Goal: Task Accomplishment & Management: Complete application form

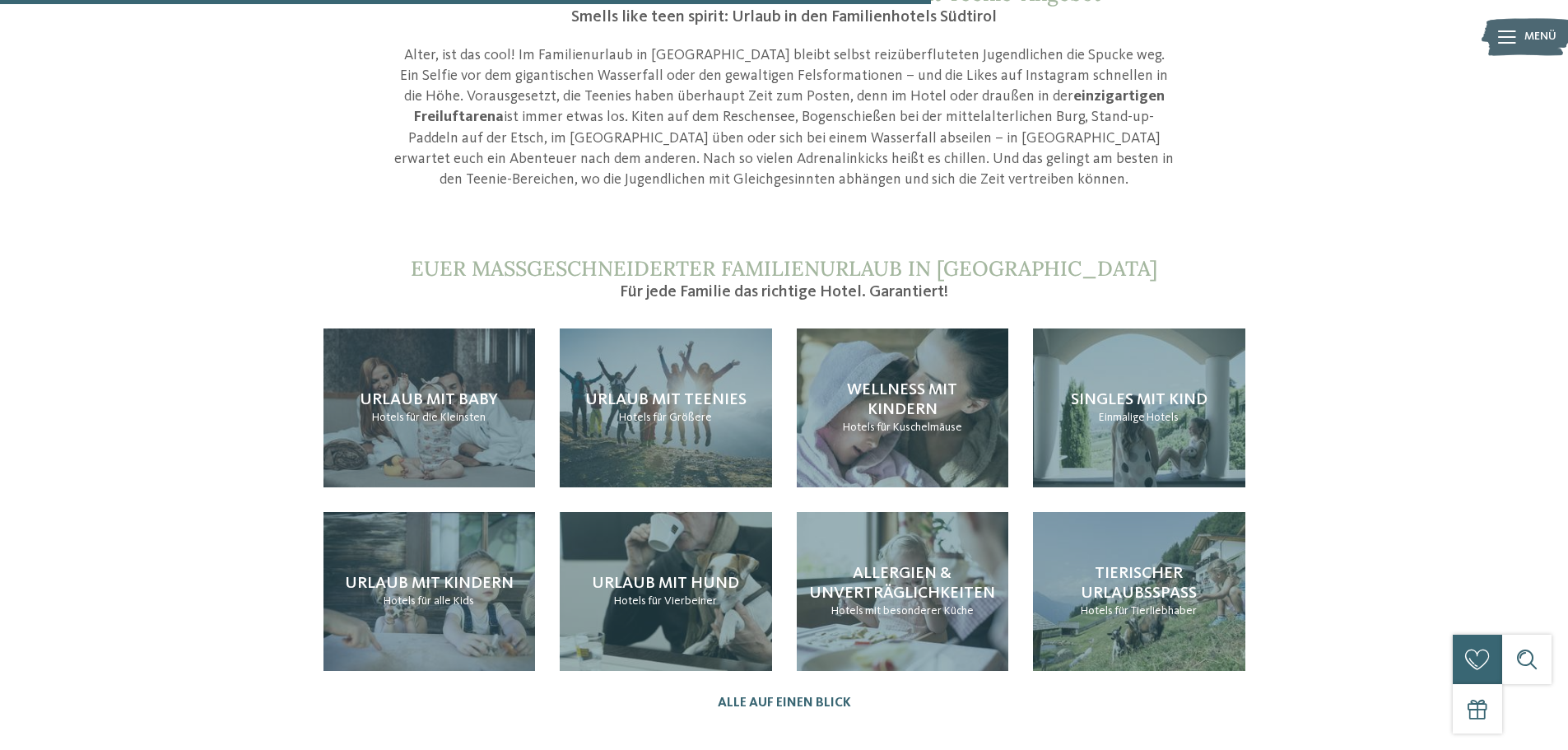
scroll to position [1561, 0]
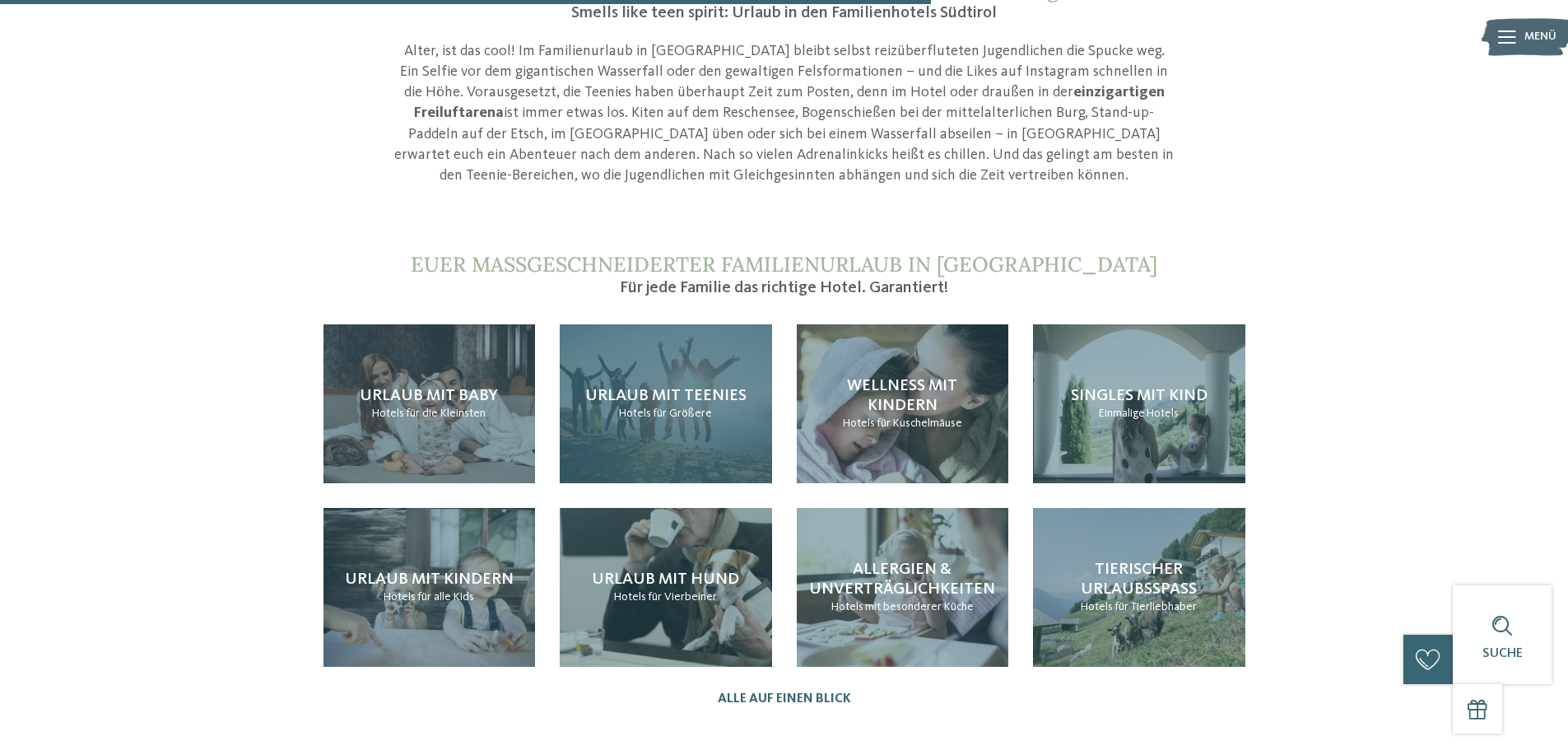
click at [653, 388] on span "Urlaub mit Teenies" at bounding box center [665, 397] width 161 height 17
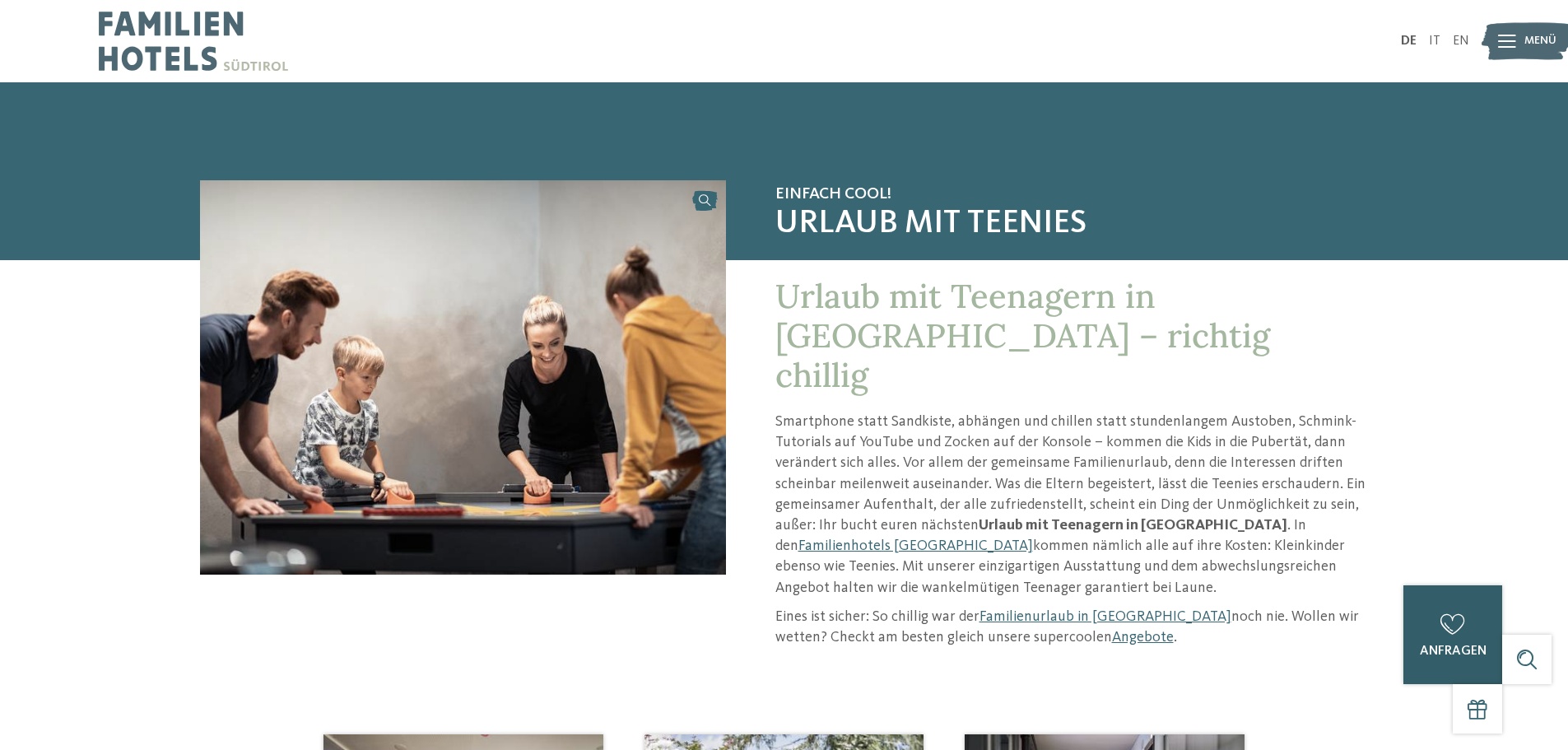
click at [1430, 641] on div "0 anfragen 0 von 5 Hotels zur Anfrage hinzugefügt jetzt anfragen" at bounding box center [1452, 634] width 98 height 98
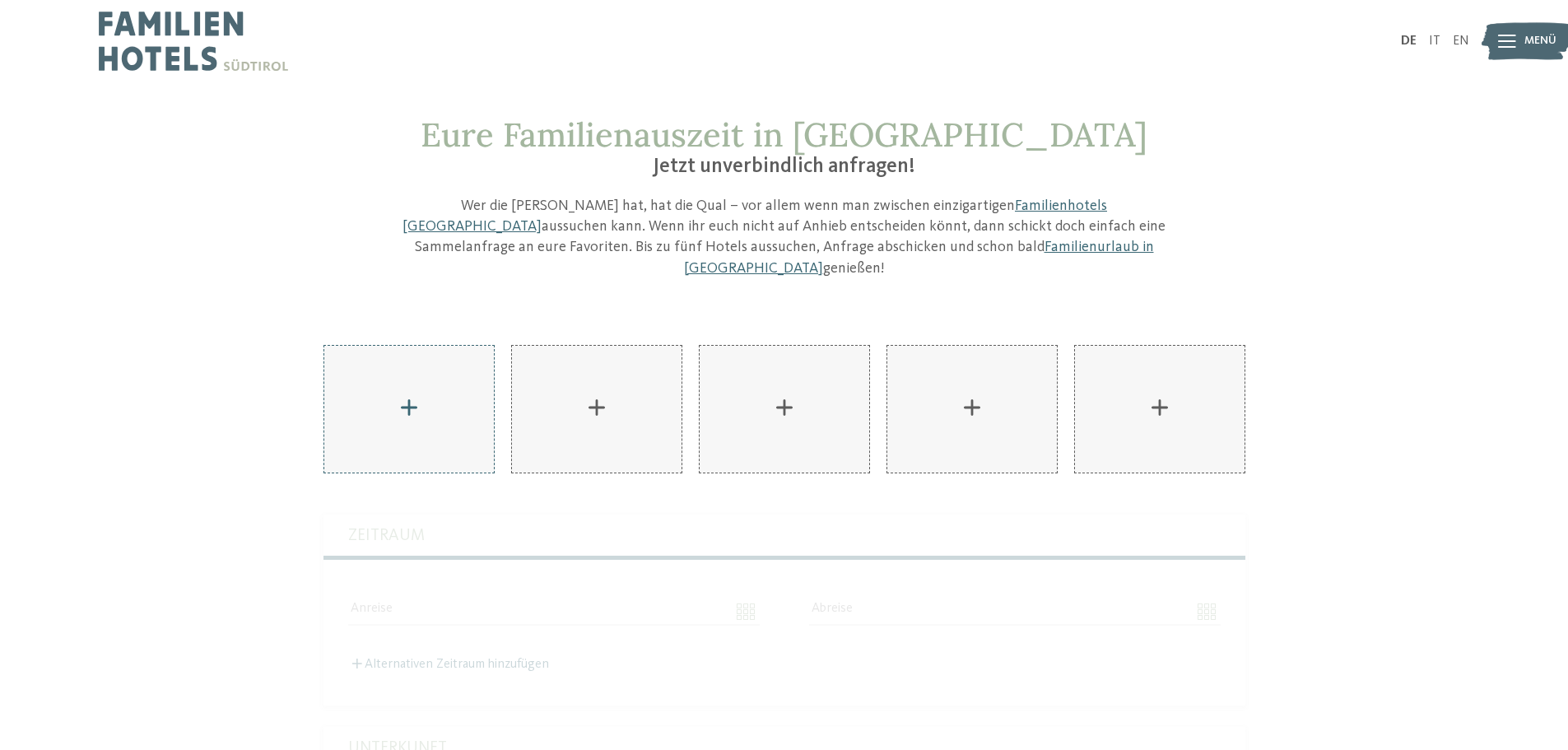
click at [422, 386] on div "AKI Family Resort PLOSE hinzufügen" at bounding box center [409, 409] width 170 height 127
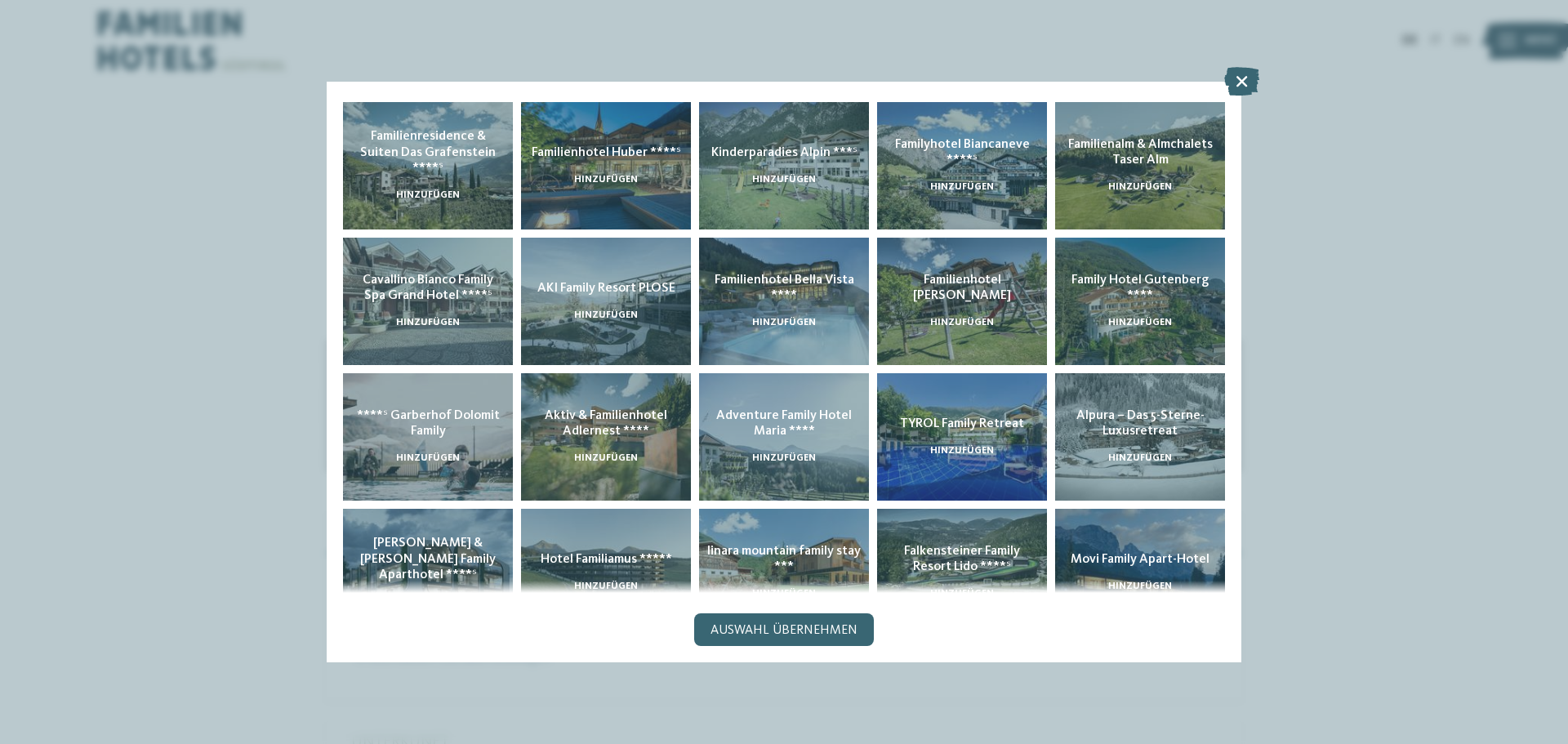
scroll to position [324, 0]
